Goal: Transaction & Acquisition: Purchase product/service

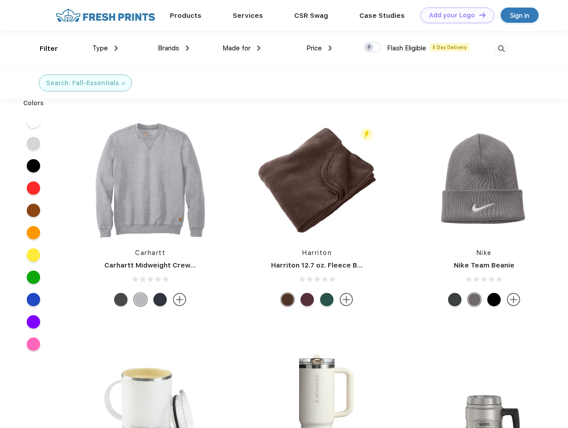
click at [454, 15] on link "Add your Logo Design Tool" at bounding box center [457, 16] width 74 height 16
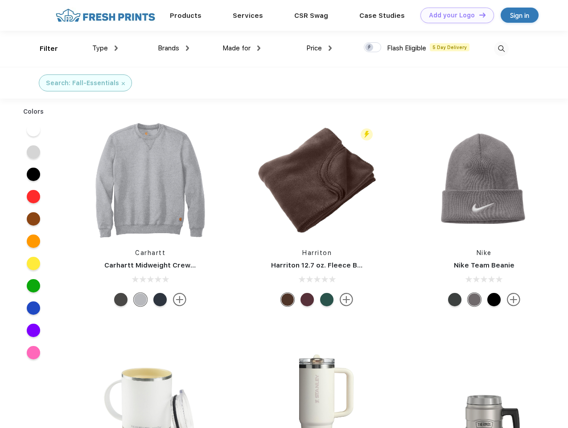
click at [0, 0] on div "Design Tool" at bounding box center [0, 0] width 0 height 0
click at [478, 15] on link "Add your Logo Design Tool" at bounding box center [457, 16] width 74 height 16
click at [43, 49] on div "Filter" at bounding box center [49, 49] width 18 height 10
click at [105, 48] on span "Type" at bounding box center [100, 48] width 16 height 8
click at [173, 48] on span "Brands" at bounding box center [168, 48] width 21 height 8
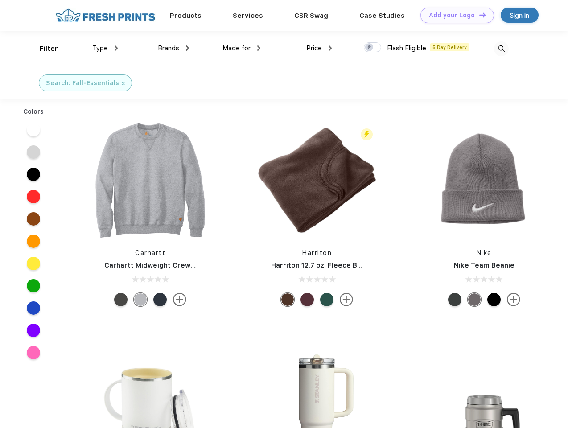
click at [242, 48] on span "Made for" at bounding box center [236, 48] width 28 height 8
click at [319, 48] on span "Price" at bounding box center [314, 48] width 16 height 8
click at [373, 48] on div at bounding box center [372, 47] width 17 height 10
click at [370, 48] on input "checkbox" at bounding box center [367, 45] width 6 height 6
click at [501, 49] on img at bounding box center [501, 48] width 15 height 15
